Goal: Task Accomplishment & Management: Complete application form

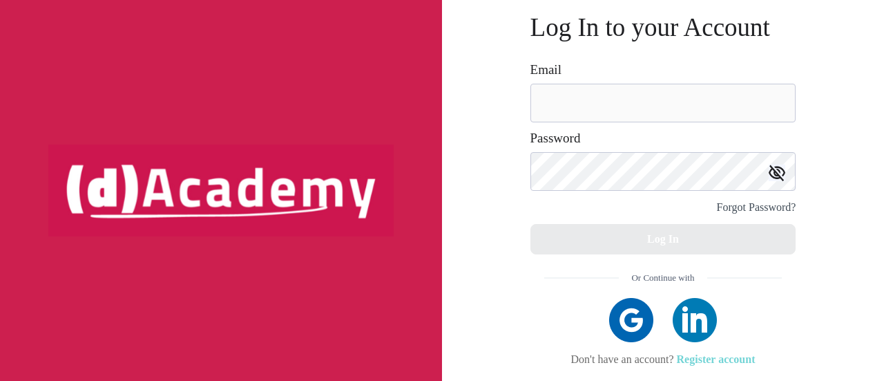
click at [716, 363] on link "Register account" at bounding box center [716, 359] width 79 height 12
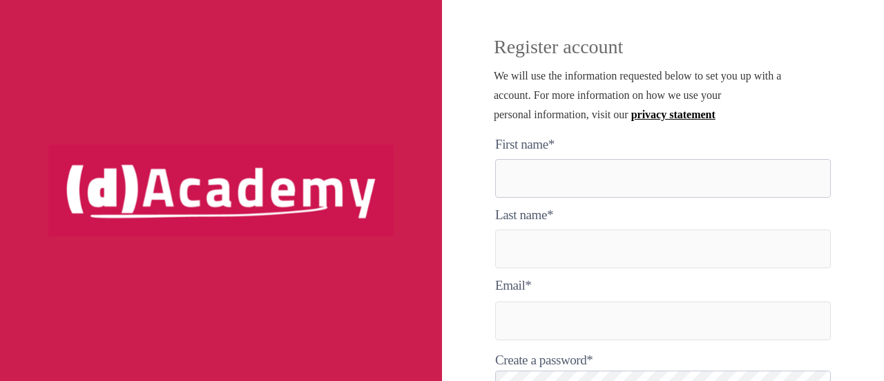
click at [605, 176] on here "text" at bounding box center [663, 178] width 336 height 39
type here "****"
type input "****"
type input "**********"
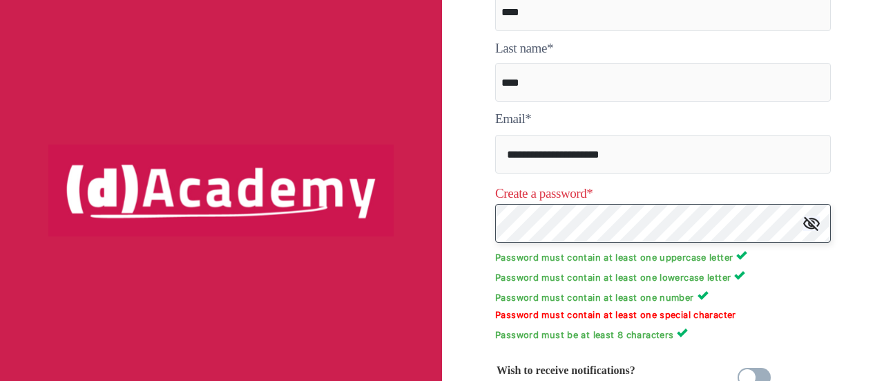
scroll to position [305, 0]
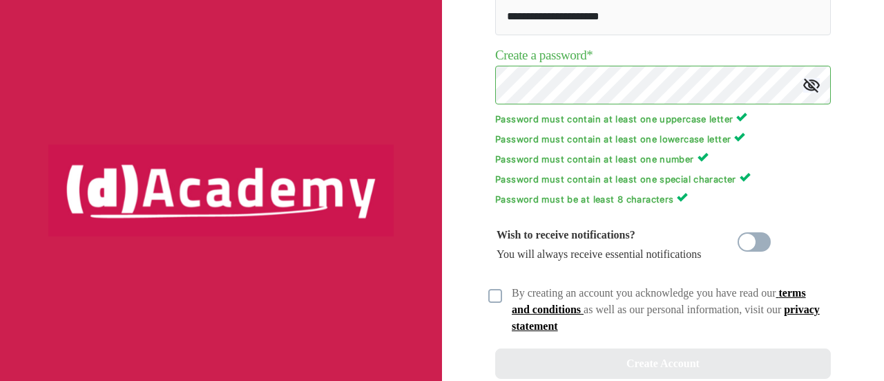
click at [502, 298] on div at bounding box center [495, 294] width 30 height 19
click at [745, 242] on span at bounding box center [754, 241] width 33 height 19
click at [496, 297] on img at bounding box center [495, 296] width 14 height 14
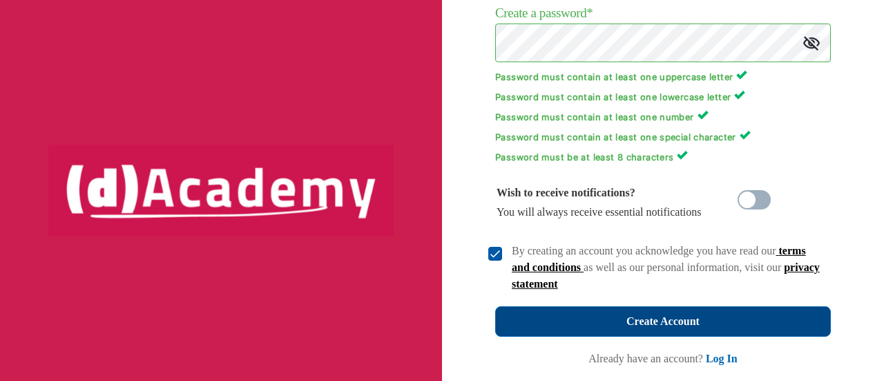
click at [652, 312] on div "Create Account" at bounding box center [663, 321] width 73 height 19
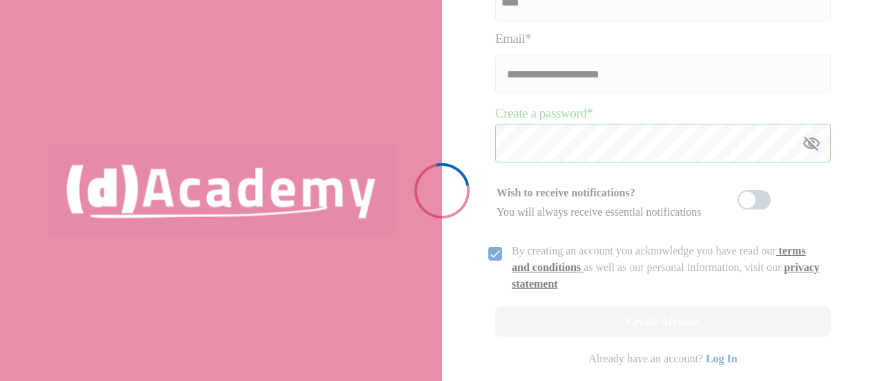
scroll to position [247, 0]
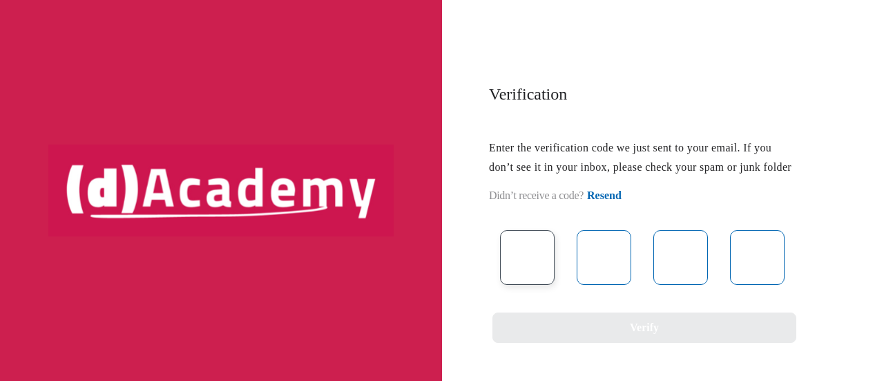
click at [530, 267] on input "text" at bounding box center [527, 257] width 55 height 55
type input "*"
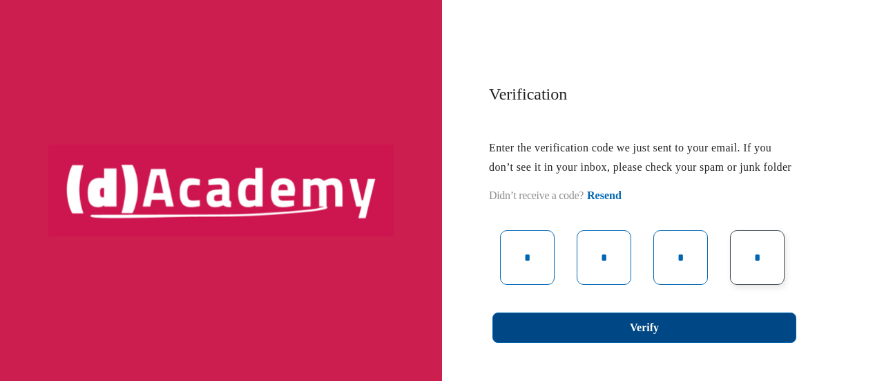
type input "*"
click at [677, 343] on button "Verify" at bounding box center [645, 327] width 304 height 30
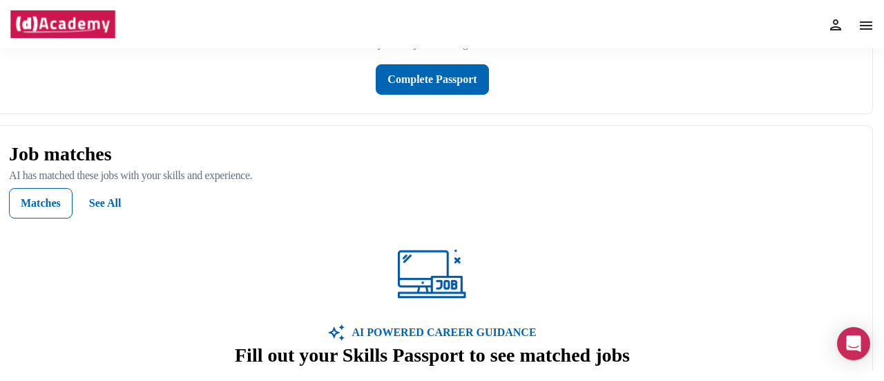
scroll to position [553, 0]
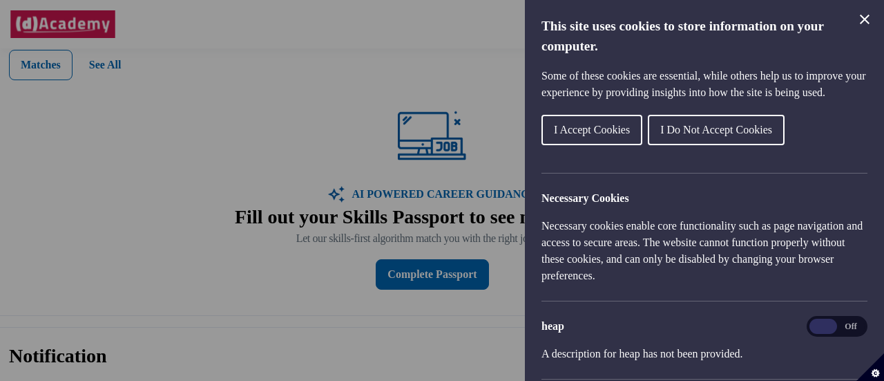
click at [866, 17] on icon "Close Cookie Control" at bounding box center [865, 20] width 10 height 10
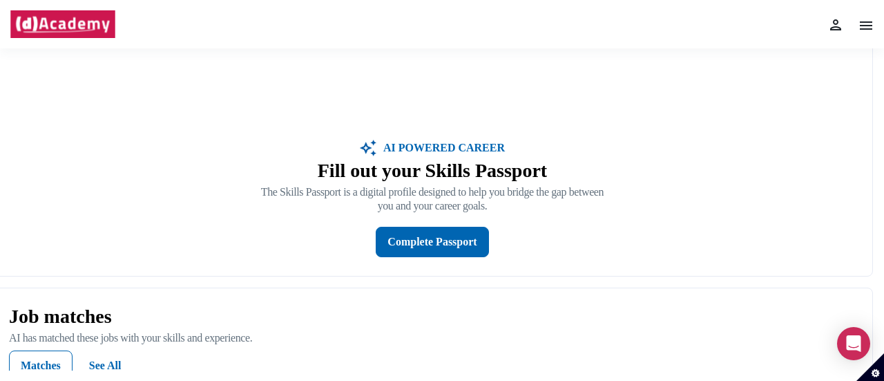
scroll to position [0, 0]
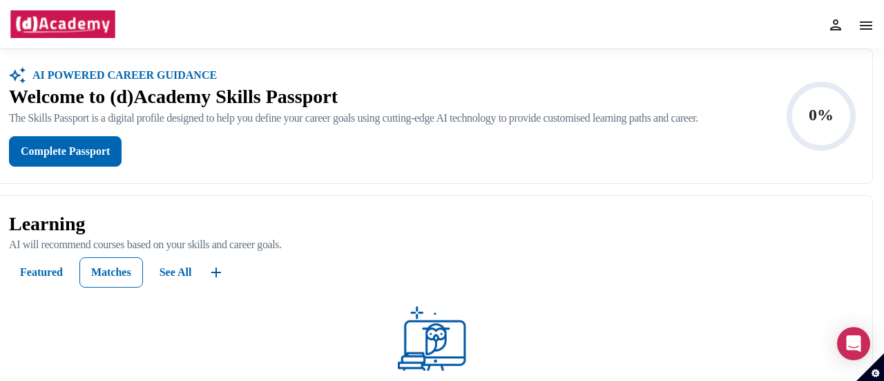
click at [865, 28] on img at bounding box center [866, 25] width 17 height 17
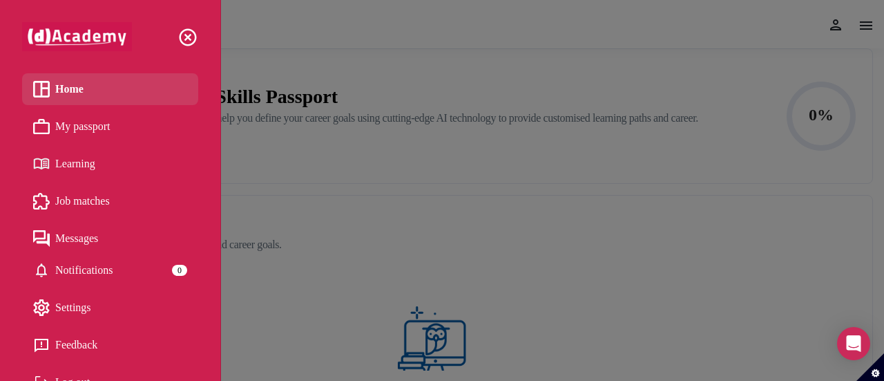
click at [89, 167] on span "Learning" at bounding box center [75, 163] width 40 height 21
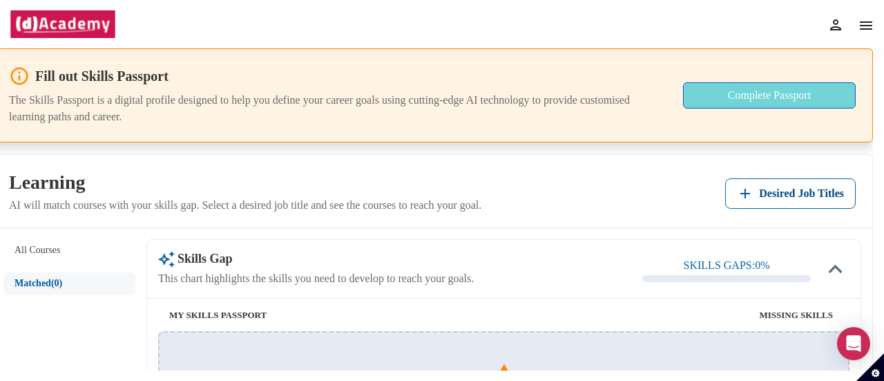
click at [756, 95] on div "Complete Passport" at bounding box center [769, 95] width 155 height 17
